Goal: Information Seeking & Learning: Find specific fact

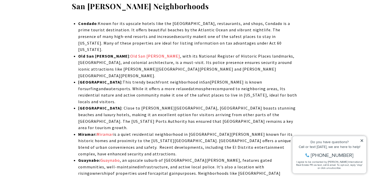
scroll to position [1098, 0]
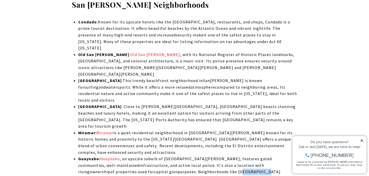
drag, startPoint x: 148, startPoint y: 120, endPoint x: 169, endPoint y: 121, distance: 21.5
click at [170, 157] on span "[GEOGRAPHIC_DATA]: [GEOGRAPHIC_DATA] , an upscale suburb of [GEOGRAPHIC_DATA][P…" at bounding box center [179, 169] width 202 height 25
drag, startPoint x: 170, startPoint y: 121, endPoint x: 147, endPoint y: 120, distance: 22.7
click at [147, 157] on span "[GEOGRAPHIC_DATA]: [GEOGRAPHIC_DATA] , an upscale suburb of [GEOGRAPHIC_DATA][P…" at bounding box center [179, 169] width 202 height 25
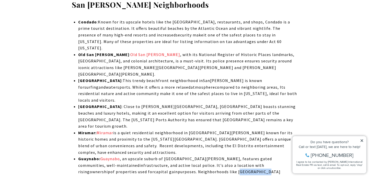
copy span "San [PERSON_NAME]"
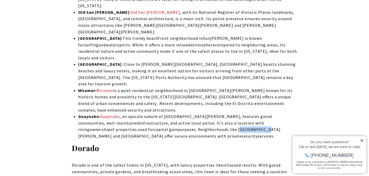
scroll to position [1143, 0]
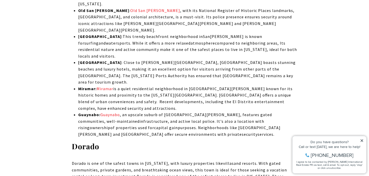
click at [85, 142] on strong "Dorado" at bounding box center [85, 147] width 27 height 10
copy div "Dorado"
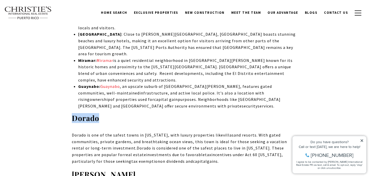
scroll to position [1172, 0]
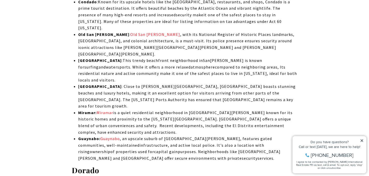
scroll to position [1096, 0]
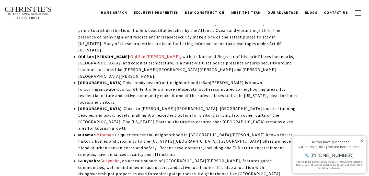
click at [92, 159] on strong "Guaynabo:" at bounding box center [89, 161] width 22 height 5
drag, startPoint x: 148, startPoint y: 122, endPoint x: 171, endPoint y: 119, distance: 22.6
click at [171, 158] on li "[GEOGRAPHIC_DATA]: [GEOGRAPHIC_DATA] , an upscale suburb of [GEOGRAPHIC_DATA][P…" at bounding box center [187, 171] width 219 height 26
drag, startPoint x: 147, startPoint y: 122, endPoint x: 170, endPoint y: 121, distance: 23.3
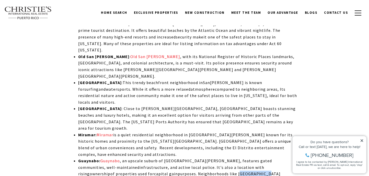
click at [170, 159] on span "[GEOGRAPHIC_DATA]: [GEOGRAPHIC_DATA] , an upscale suburb of [GEOGRAPHIC_DATA][P…" at bounding box center [179, 171] width 202 height 25
copy span "San [PERSON_NAME]"
drag, startPoint x: 179, startPoint y: 122, endPoint x: 203, endPoint y: 122, distance: 24.0
click at [203, 159] on span "[GEOGRAPHIC_DATA]: [GEOGRAPHIC_DATA] , an upscale suburb of [GEOGRAPHIC_DATA][P…" at bounding box center [179, 171] width 202 height 25
copy span "[GEOGRAPHIC_DATA]"
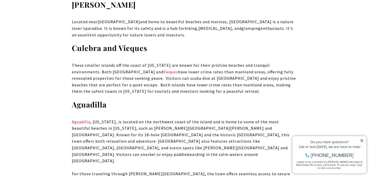
scroll to position [1435, 0]
